Goal: Task Accomplishment & Management: Complete application form

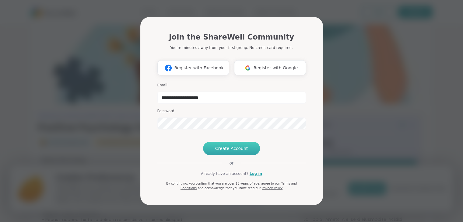
click at [228, 152] on span "Create Account" at bounding box center [231, 148] width 33 height 6
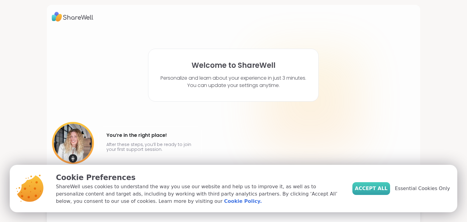
click at [369, 185] on span "Accept All" at bounding box center [371, 188] width 33 height 7
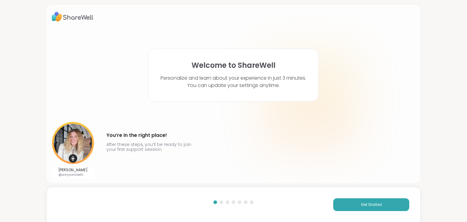
click at [462, 30] on html "Welcome to ShareWell Personalize and learn about your experience in just 3 minu…" at bounding box center [233, 111] width 467 height 222
click at [462, 60] on html "Welcome to ShareWell Personalize and learn about your experience in just 3 minu…" at bounding box center [233, 111] width 467 height 222
click at [220, 203] on div at bounding box center [222, 202] width 4 height 4
click at [349, 208] on button "Get Started" at bounding box center [371, 204] width 76 height 13
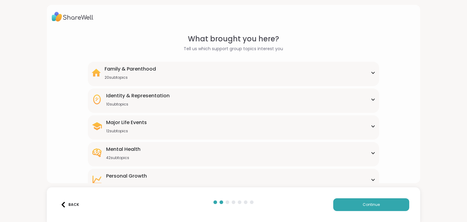
click at [208, 77] on div "Family & Parenthood 20 subtopics" at bounding box center [234, 72] width 284 height 15
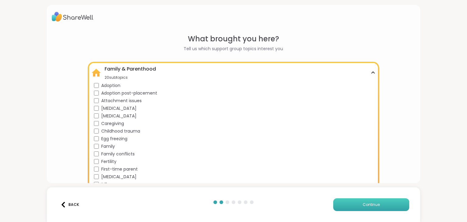
click at [368, 210] on button "Continue" at bounding box center [371, 204] width 76 height 13
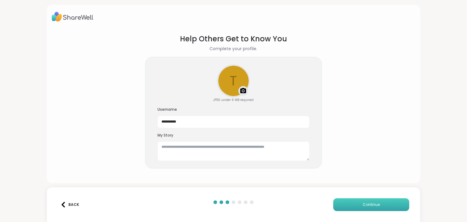
click at [368, 204] on span "Continue" at bounding box center [371, 204] width 17 height 5
